Goal: Check status: Verify the current state of an ongoing process or item

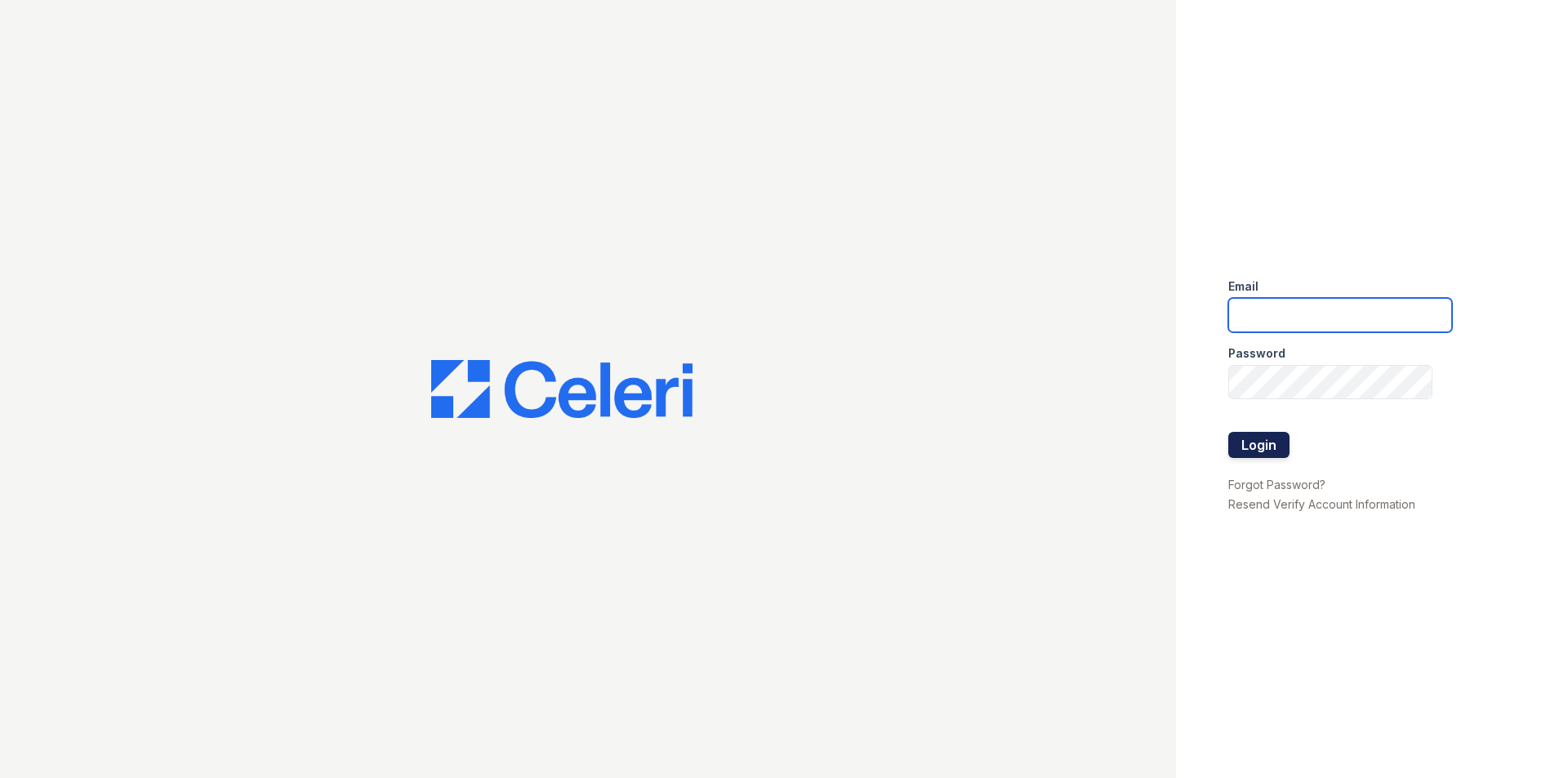
type input "[PERSON_NAME][EMAIL_ADDRESS][PERSON_NAME][DOMAIN_NAME]"
click at [1264, 448] on button "Login" at bounding box center [1259, 444] width 61 height 26
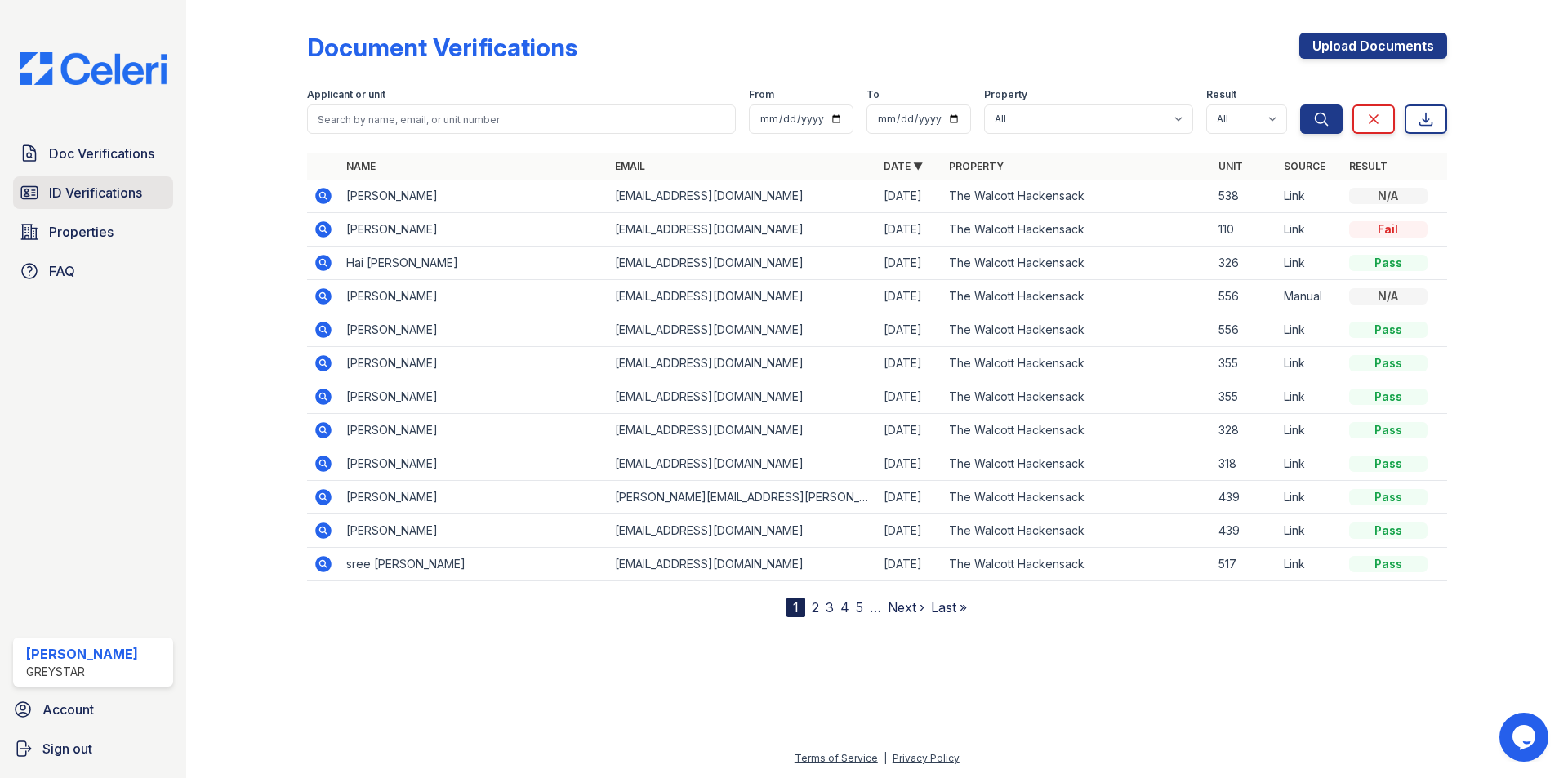
click at [133, 191] on span "ID Verifications" at bounding box center [96, 192] width 93 height 19
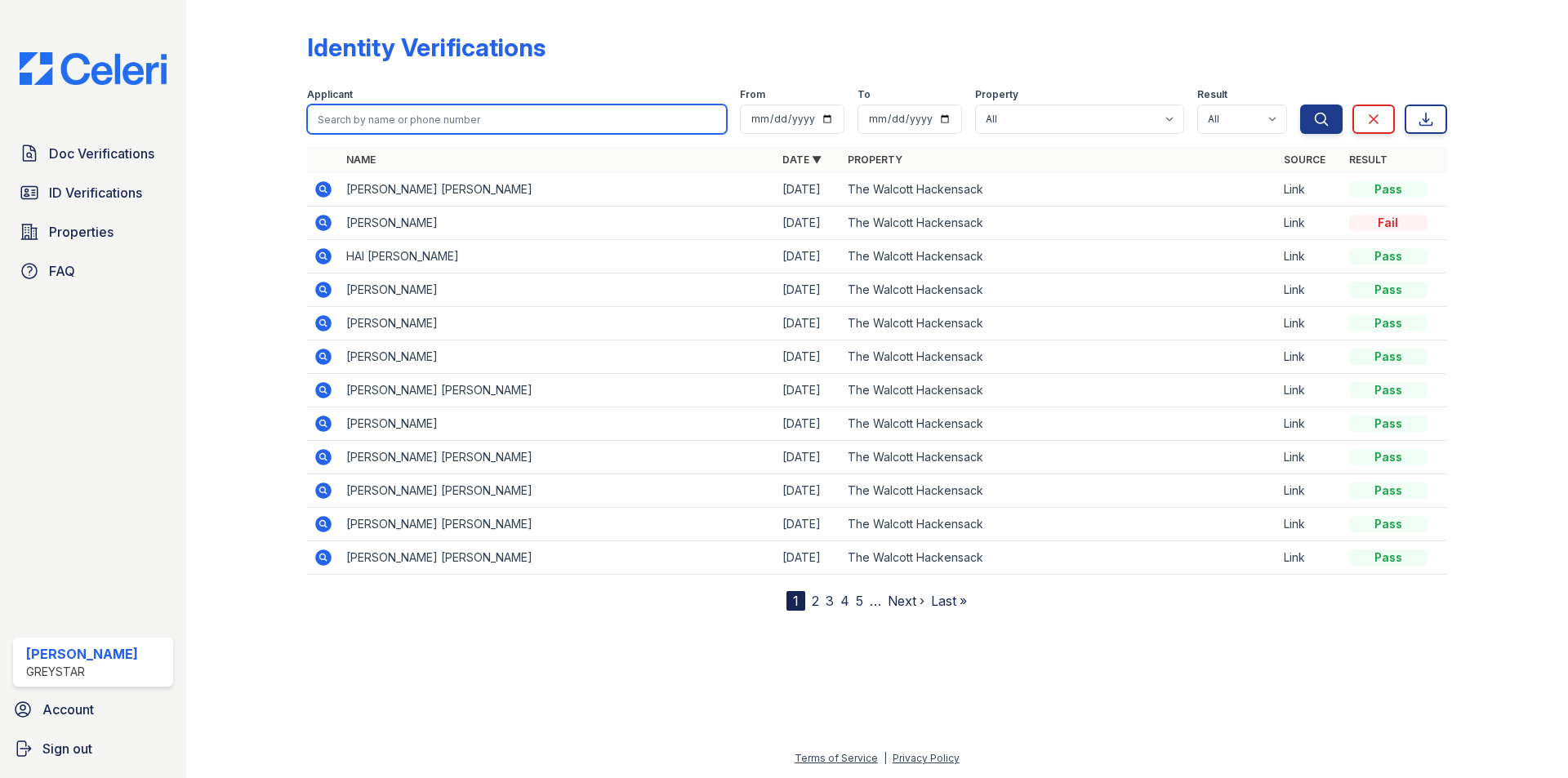
click at [385, 124] on input "search" at bounding box center [516, 119] width 419 height 30
type input "dianelis"
click at [1299, 104] on button "Search" at bounding box center [1321, 119] width 42 height 30
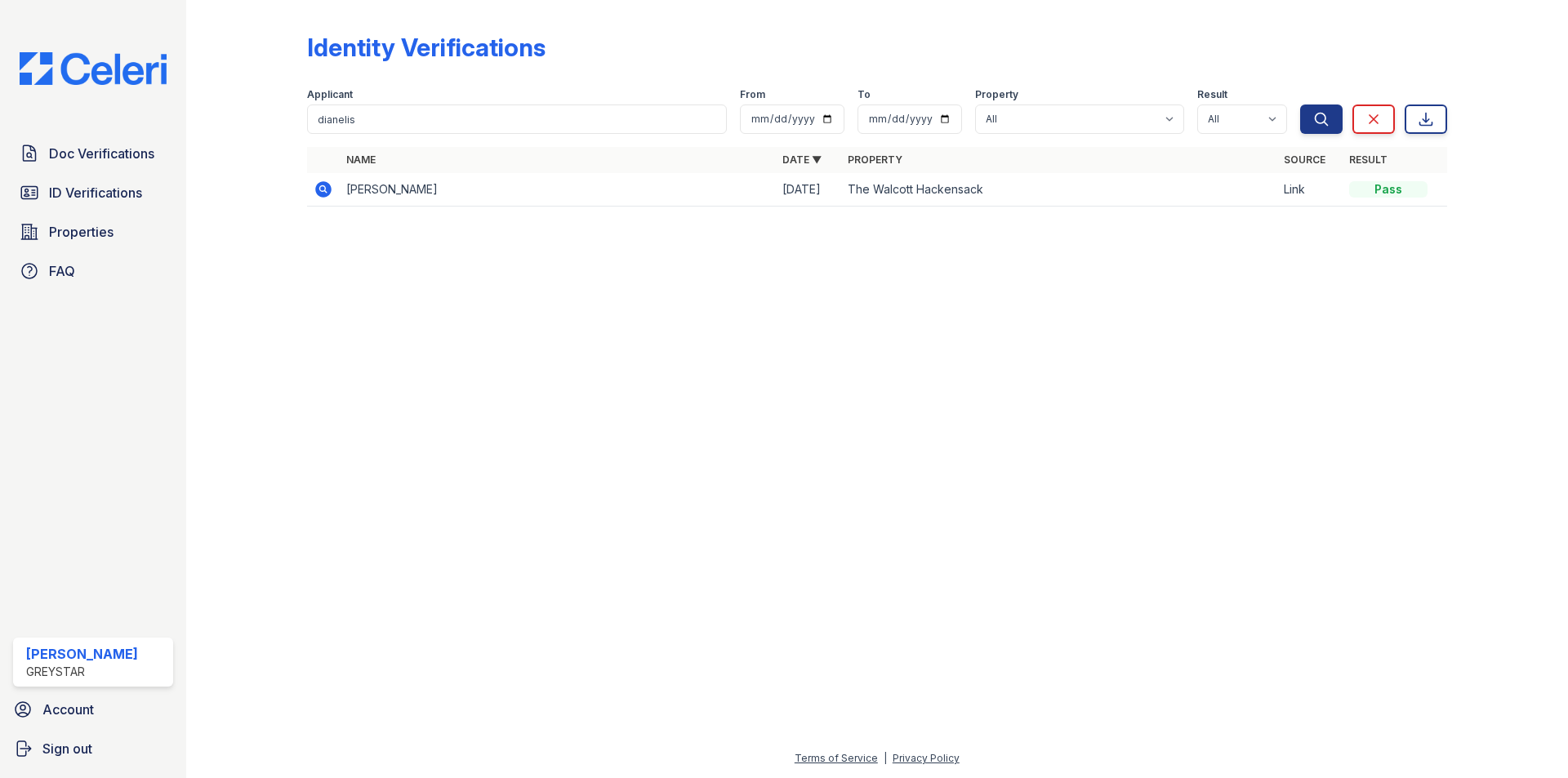
click at [324, 191] on icon at bounding box center [323, 189] width 16 height 16
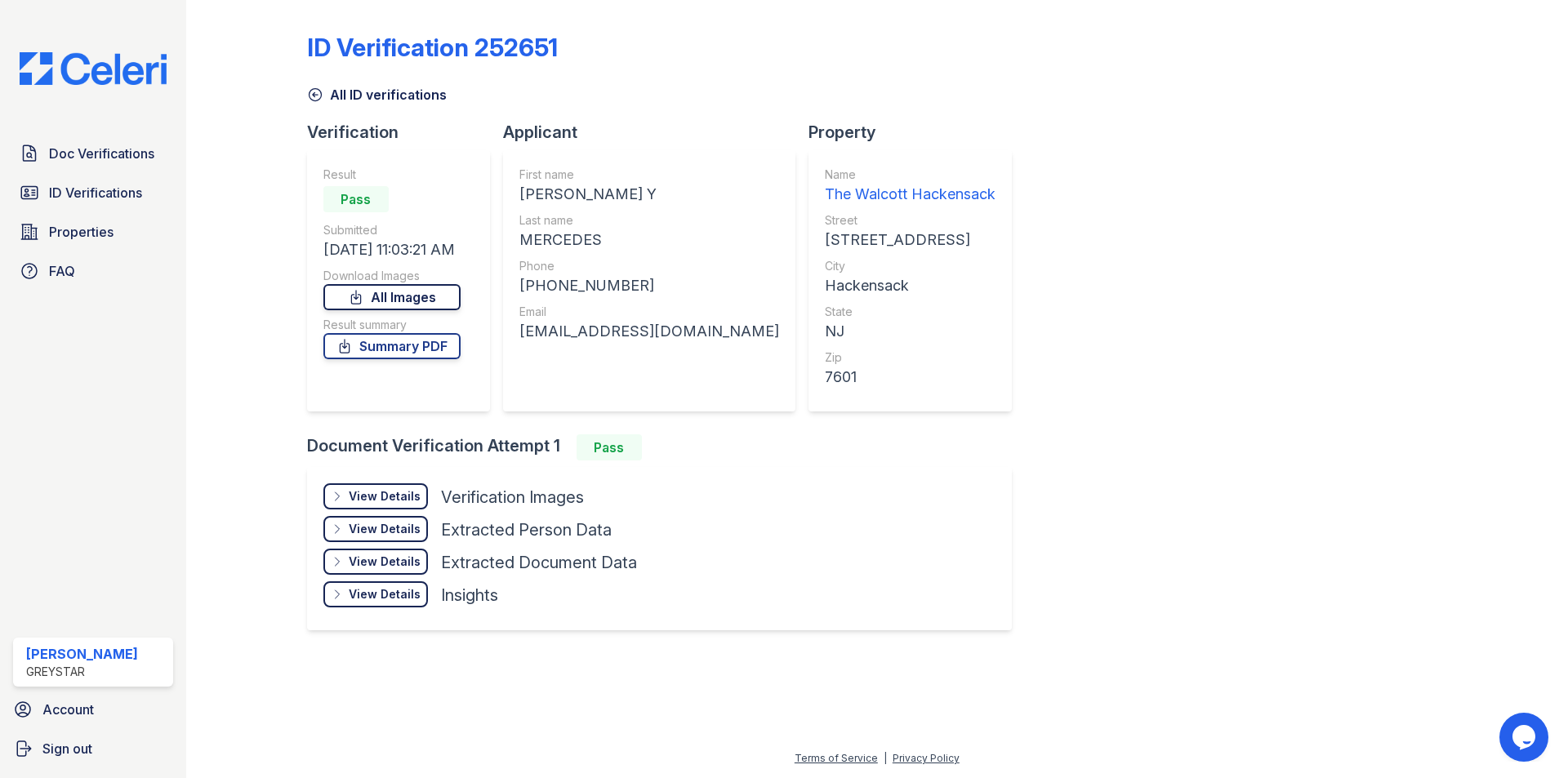
click at [403, 299] on link "All Images" at bounding box center [392, 296] width 137 height 26
click at [57, 144] on span "Doc Verifications" at bounding box center [102, 153] width 105 height 19
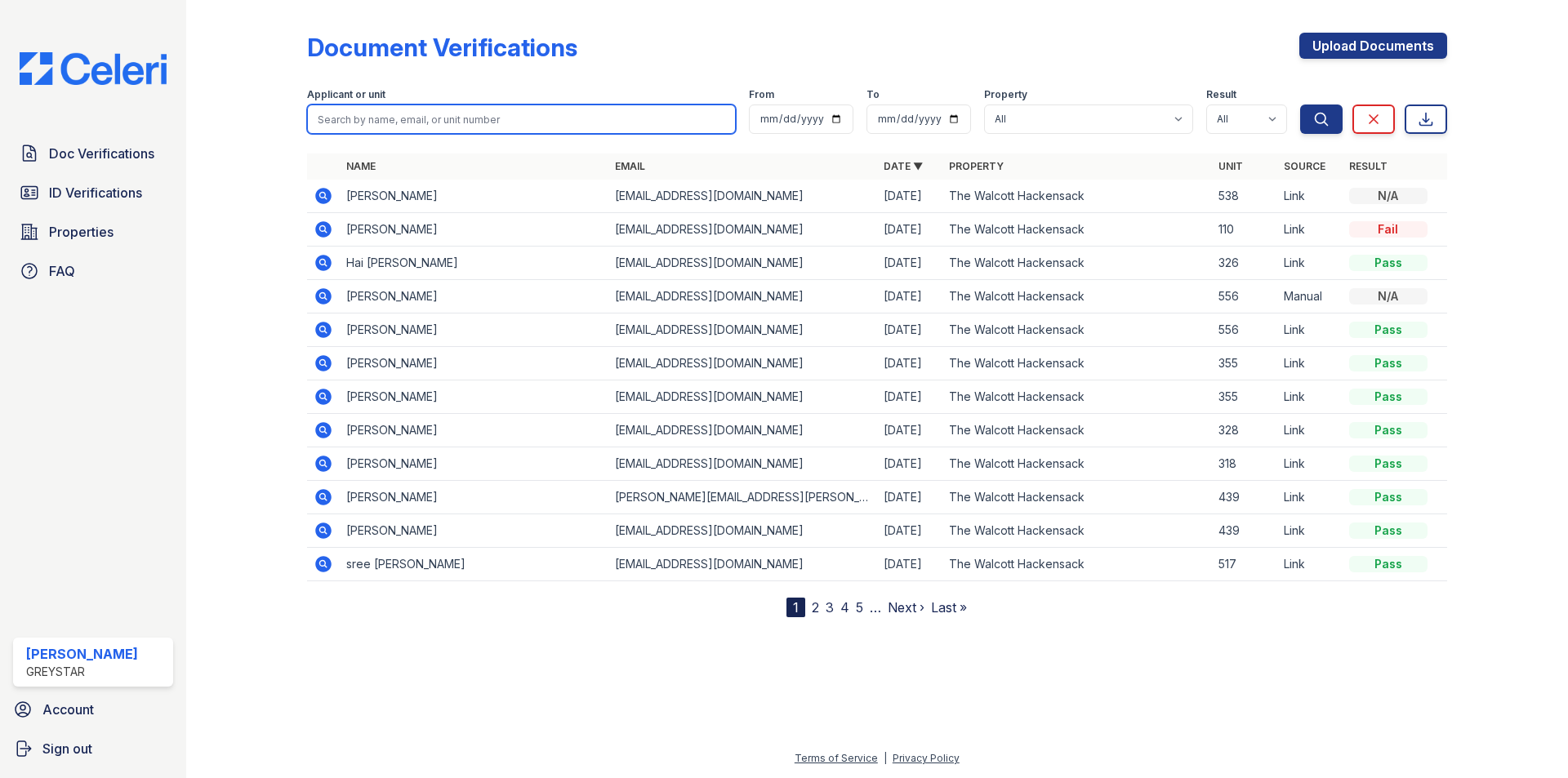
click at [364, 112] on input "search" at bounding box center [521, 119] width 429 height 30
type input "dian"
click at [1299, 104] on button "Search" at bounding box center [1321, 119] width 42 height 30
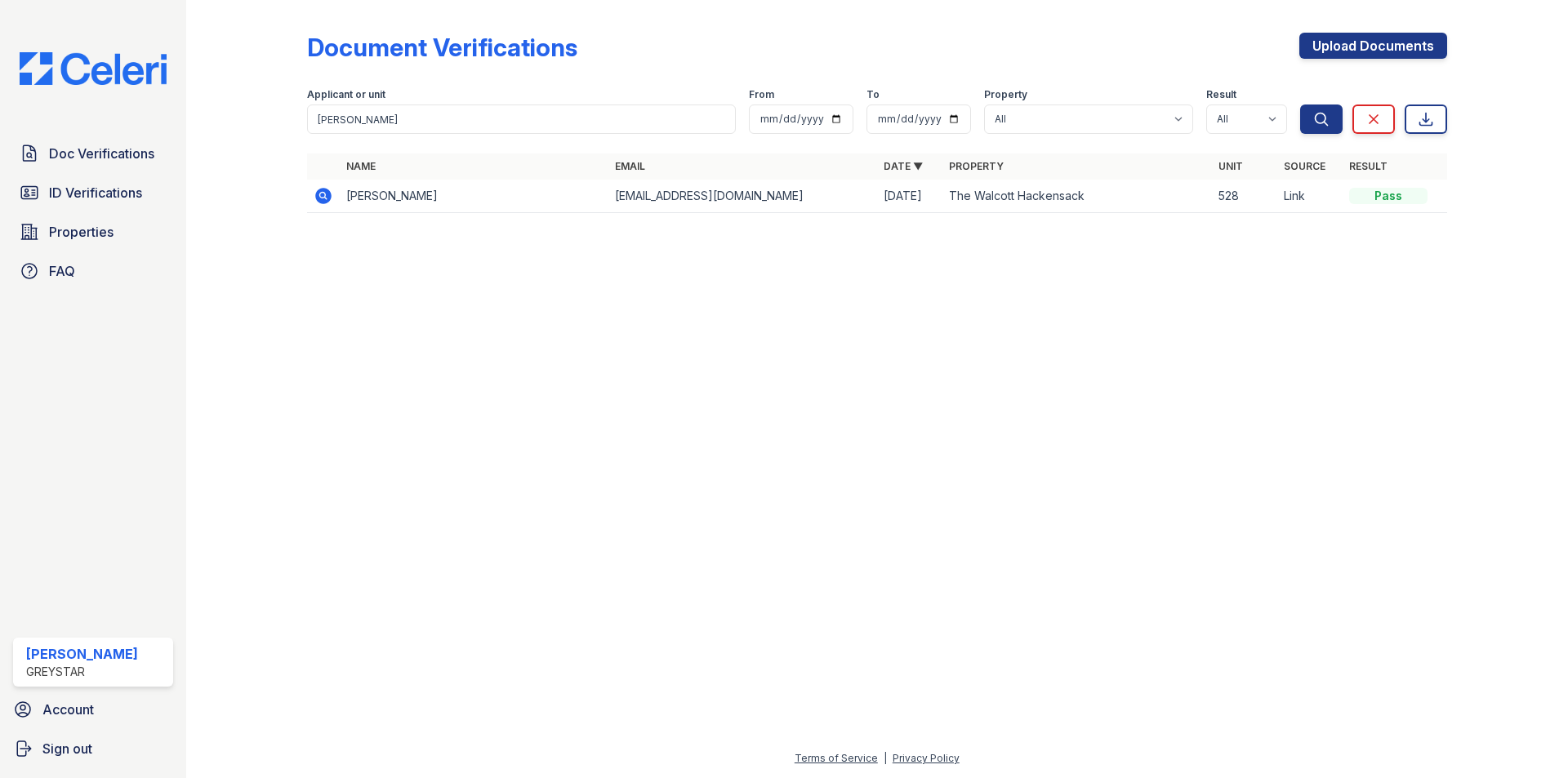
click at [319, 195] on icon at bounding box center [323, 196] width 19 height 19
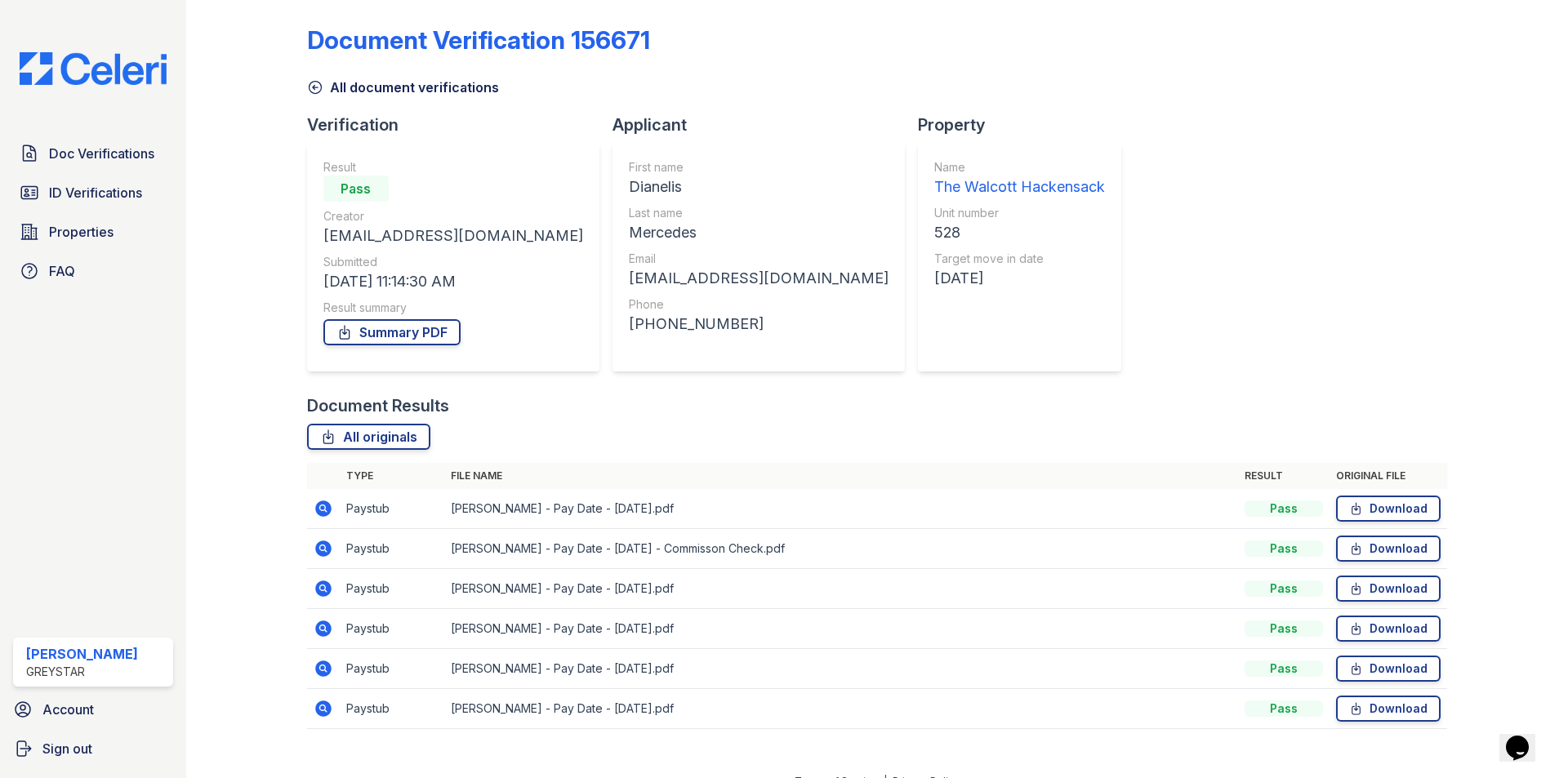
scroll to position [30, 0]
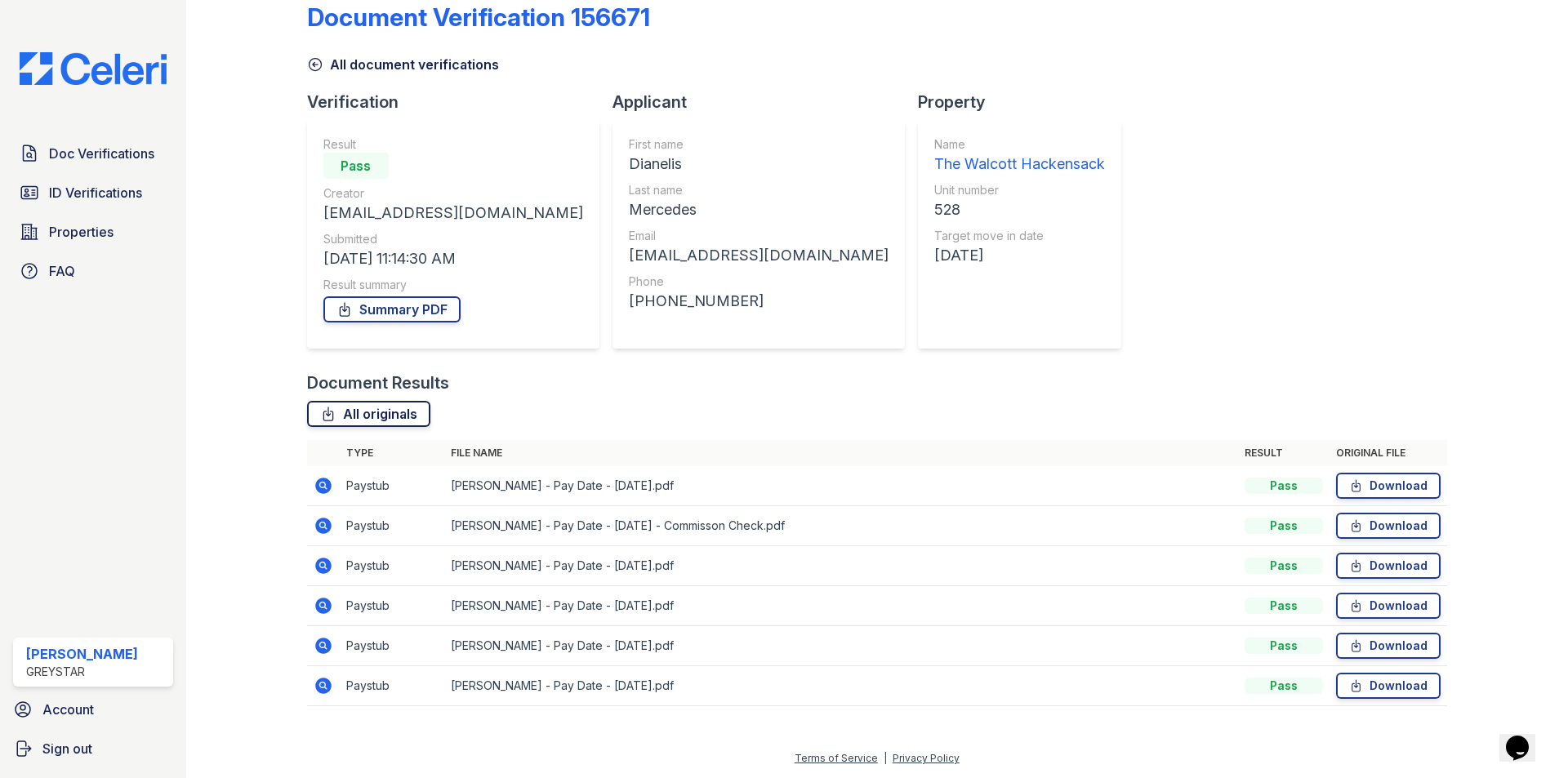
click at [386, 411] on link "All originals" at bounding box center [368, 413] width 124 height 26
